Goal: Information Seeking & Learning: Find specific fact

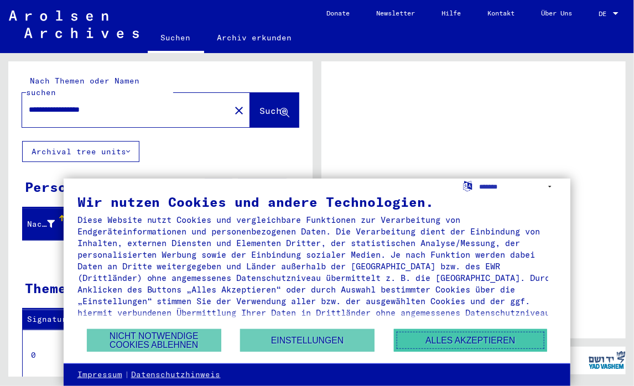
click at [440, 342] on button "Alles akzeptieren" at bounding box center [470, 340] width 153 height 23
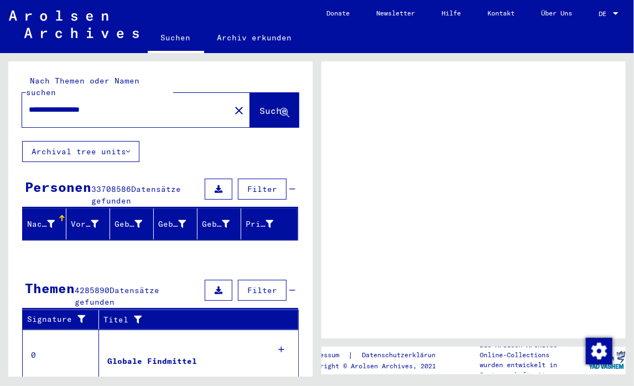
click at [603, 11] on span "DE" at bounding box center [605, 14] width 12 height 8
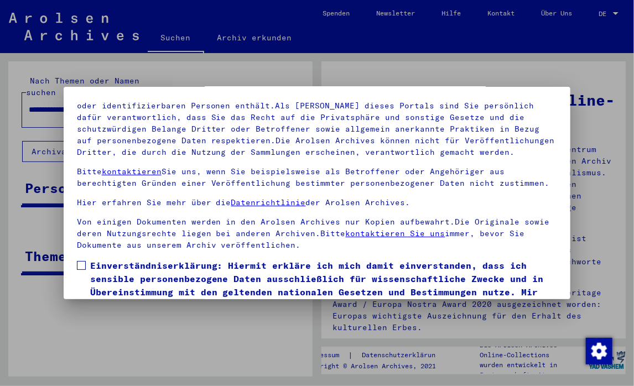
scroll to position [93, 0]
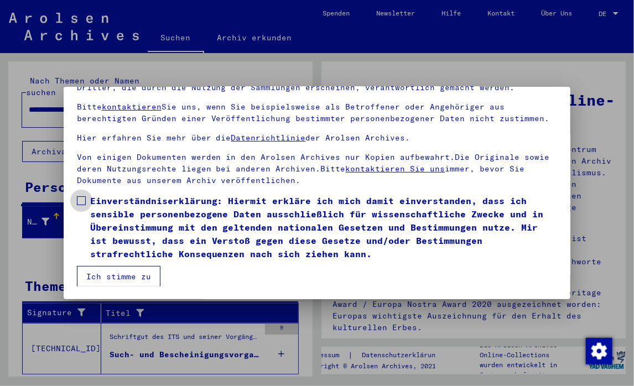
click at [96, 226] on span "Einverständniserklärung: Hiermit erkläre ich mich damit einverstanden, dass ich…" at bounding box center [323, 227] width 467 height 66
click at [119, 276] on button "Ich stimme zu" at bounding box center [119, 276] width 84 height 21
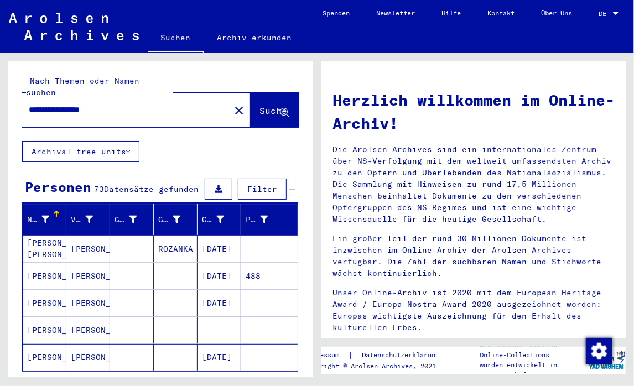
click at [86, 251] on mat-cell "[PERSON_NAME]" at bounding box center [88, 249] width 44 height 27
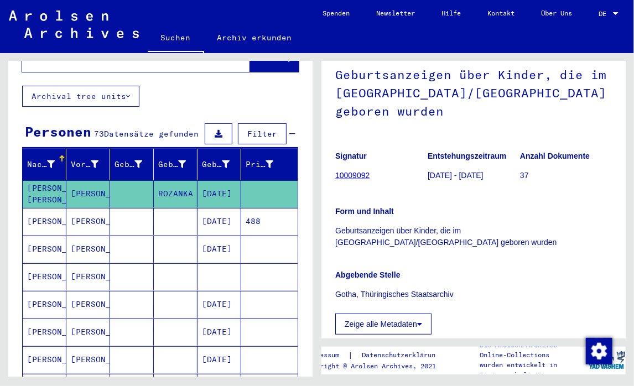
scroll to position [111, 0]
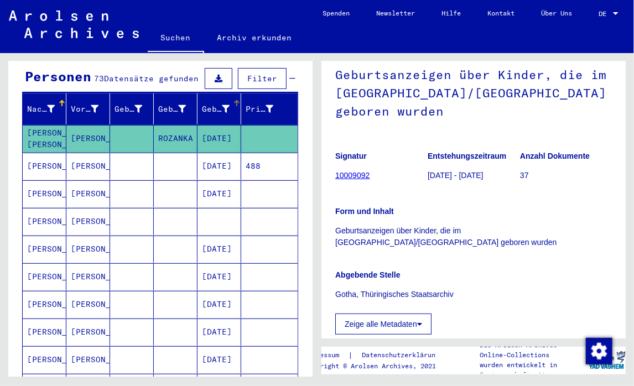
click at [222, 105] on icon at bounding box center [226, 109] width 8 height 8
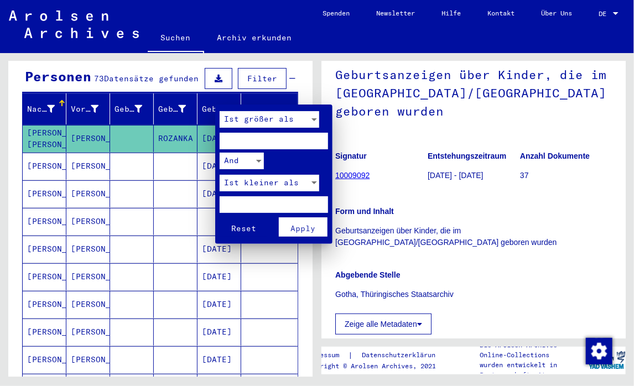
click at [216, 102] on div at bounding box center [317, 193] width 634 height 386
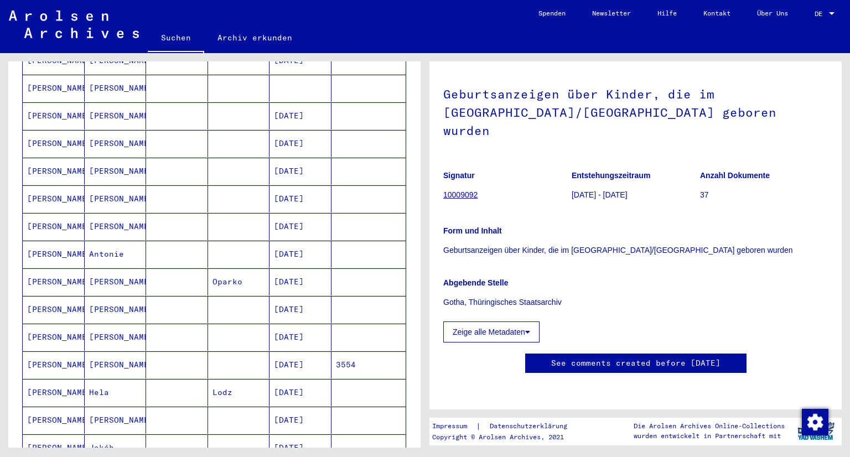
scroll to position [78, 0]
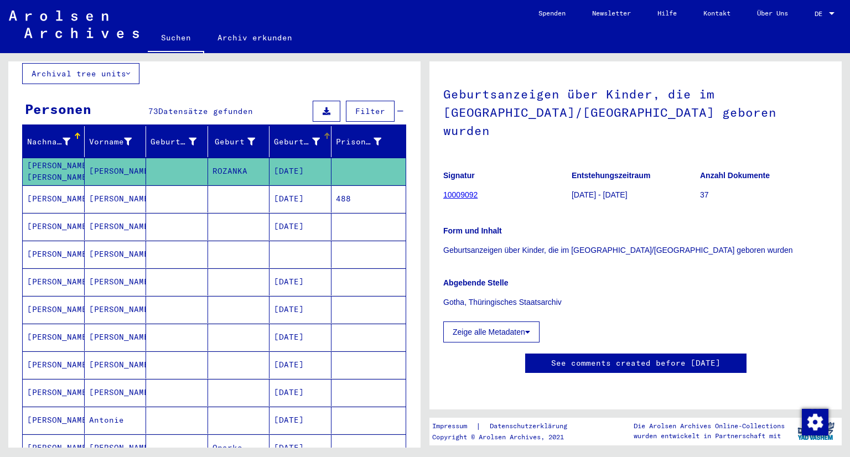
click at [71, 244] on mat-cell "[PERSON_NAME]" at bounding box center [54, 254] width 62 height 27
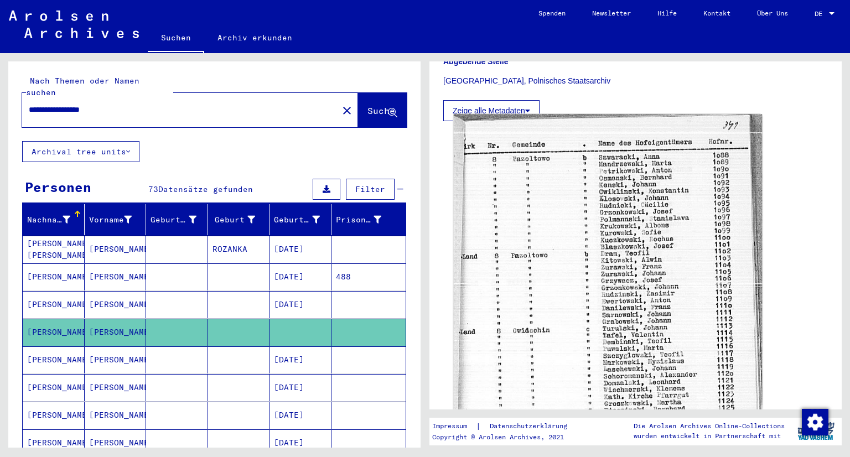
scroll to position [221, 0]
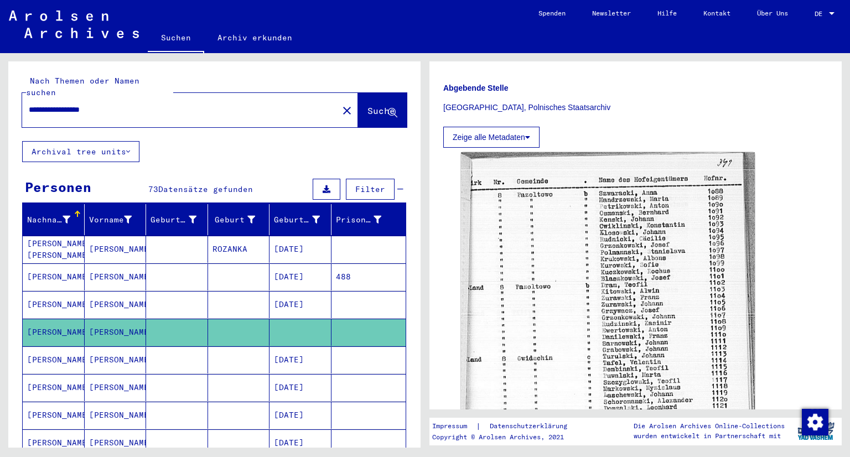
click at [633, 14] on span "DE" at bounding box center [820, 14] width 12 height 8
click at [633, 15] on span "English" at bounding box center [803, 19] width 27 height 8
type input "********"
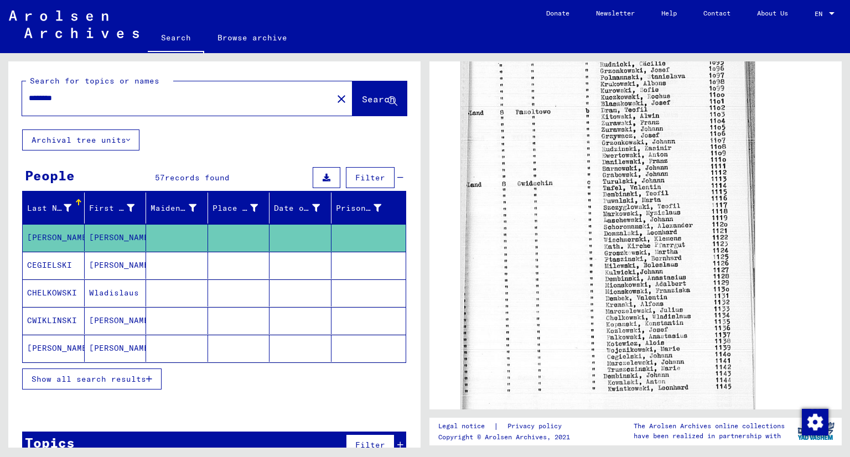
scroll to position [277, 0]
